Goal: Navigation & Orientation: Find specific page/section

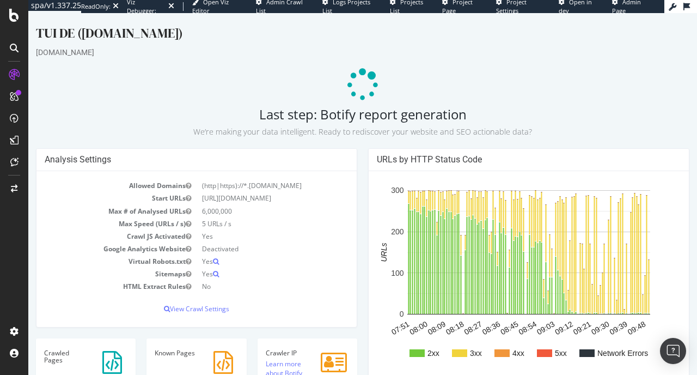
click at [182, 81] on p at bounding box center [363, 85] width 654 height 33
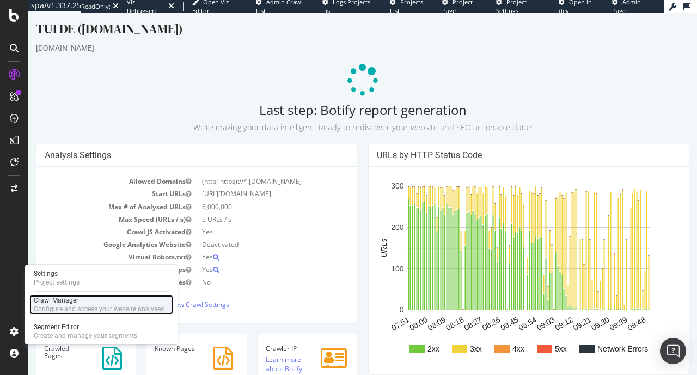
click at [71, 297] on div "Crawl Manager" at bounding box center [99, 300] width 130 height 9
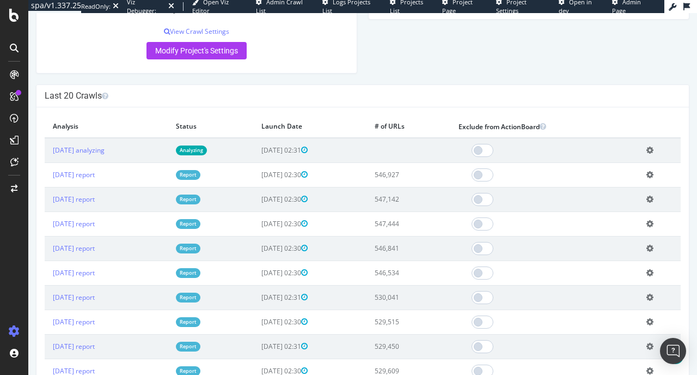
scroll to position [290, 0]
